Goal: Information Seeking & Learning: Check status

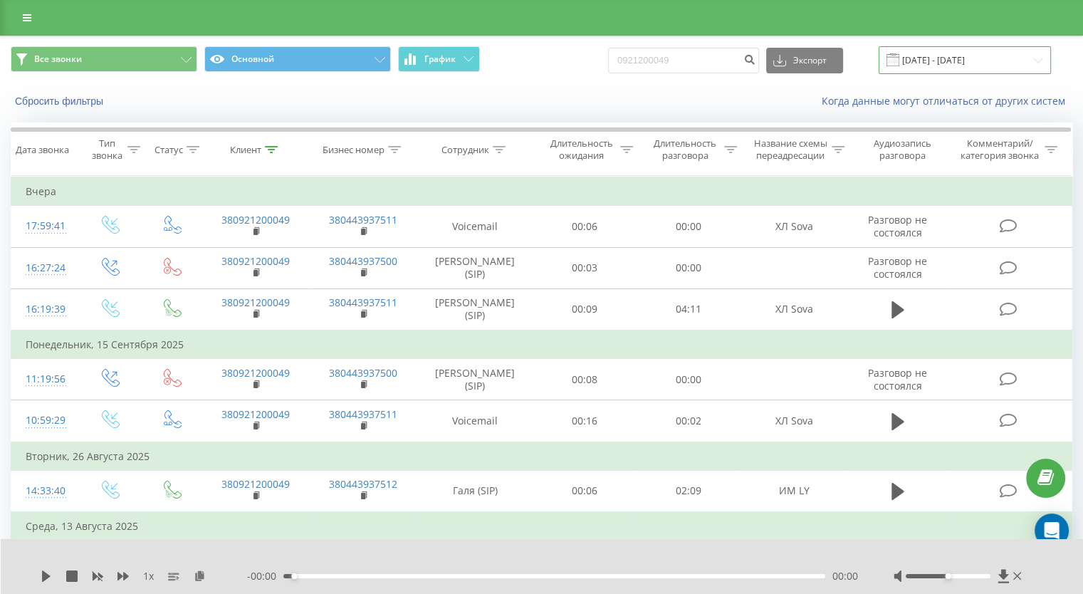
click at [1042, 56] on input "[DATE] - [DATE]" at bounding box center [965, 60] width 172 height 28
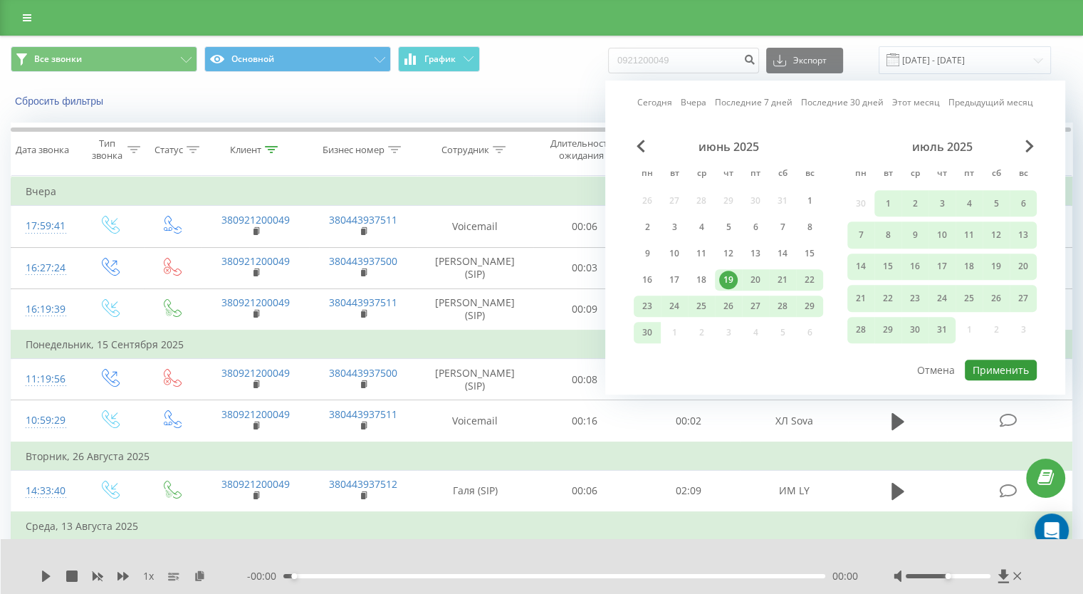
click at [994, 363] on button "Применить" at bounding box center [1001, 370] width 72 height 21
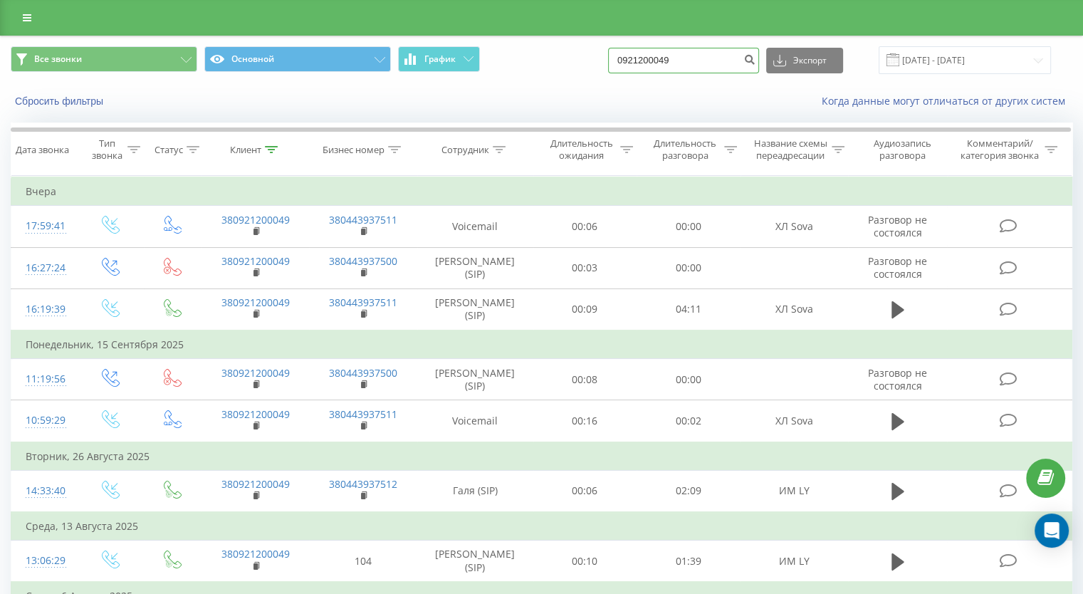
click at [678, 63] on input "0921200049" at bounding box center [683, 61] width 151 height 26
drag, startPoint x: 702, startPoint y: 52, endPoint x: 612, endPoint y: 68, distance: 91.2
click at [612, 68] on div "Все звонки Основной График 0921200049 Экспорт .csv .xls .xlsx 19.06.2025 - 19.0…" at bounding box center [542, 60] width 1062 height 28
paste input "380935512776"
type input "380935512776"
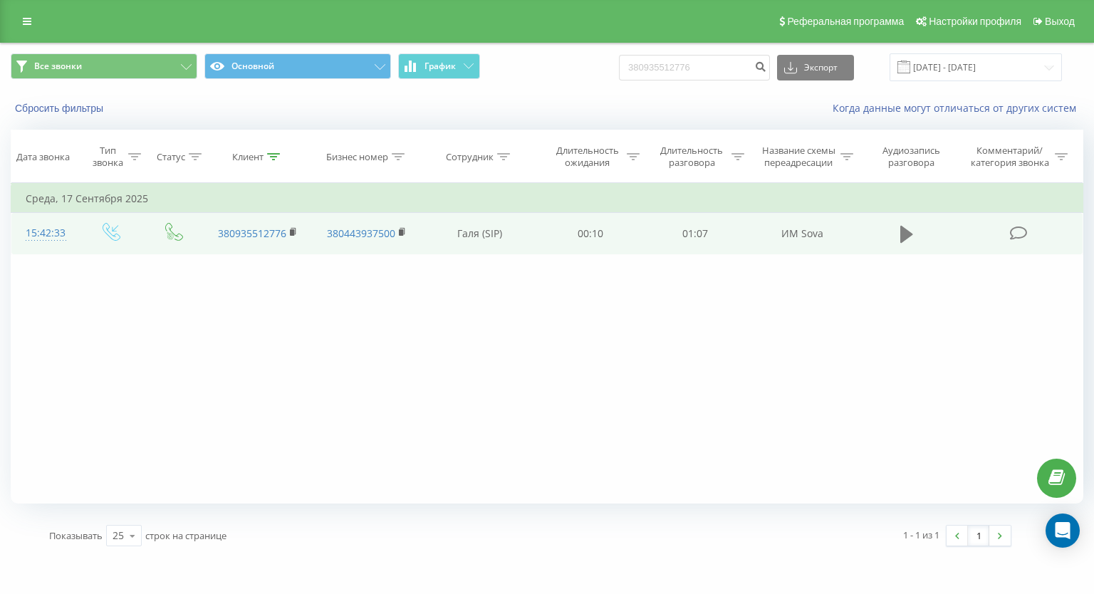
click at [902, 234] on icon at bounding box center [906, 234] width 13 height 17
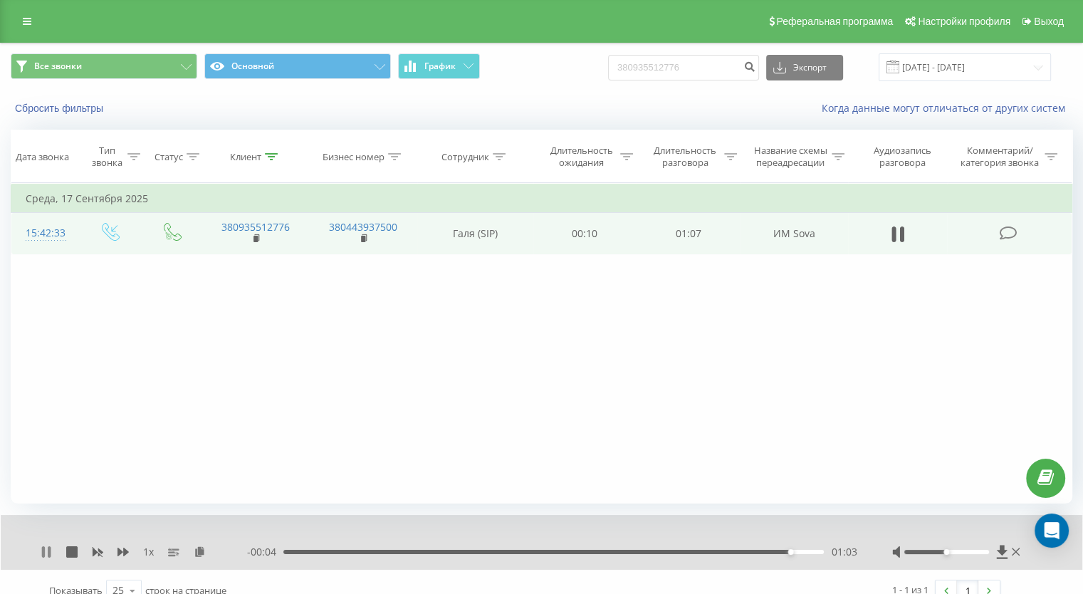
click at [47, 549] on icon at bounding box center [46, 551] width 11 height 11
